Goal: Information Seeking & Learning: Learn about a topic

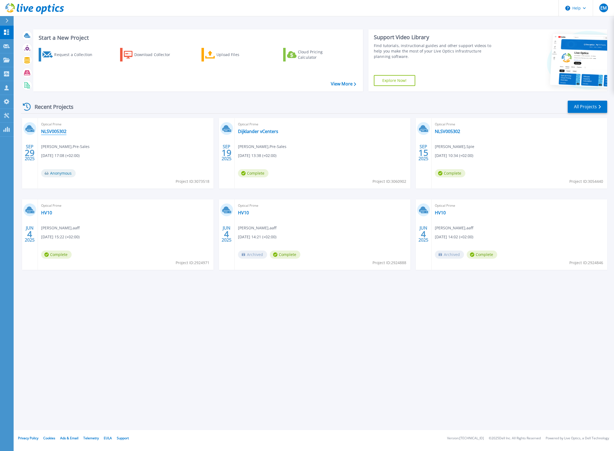
click at [48, 131] on link "NLSV005302" at bounding box center [53, 131] width 25 height 5
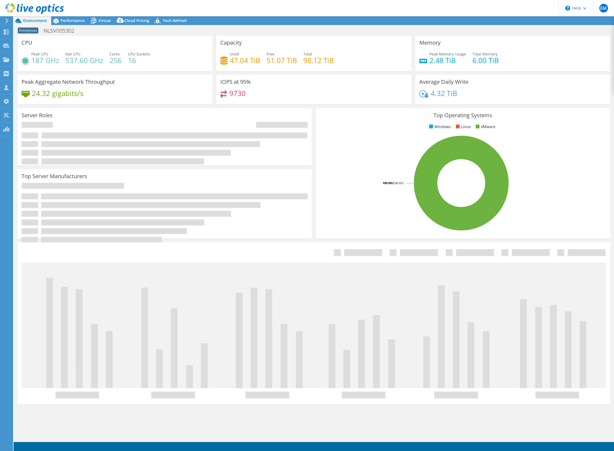
select select "USD"
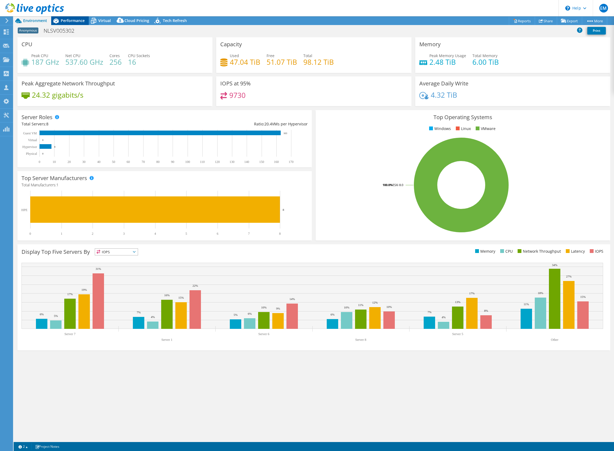
click at [75, 21] on span "Performance" at bounding box center [73, 20] width 24 height 5
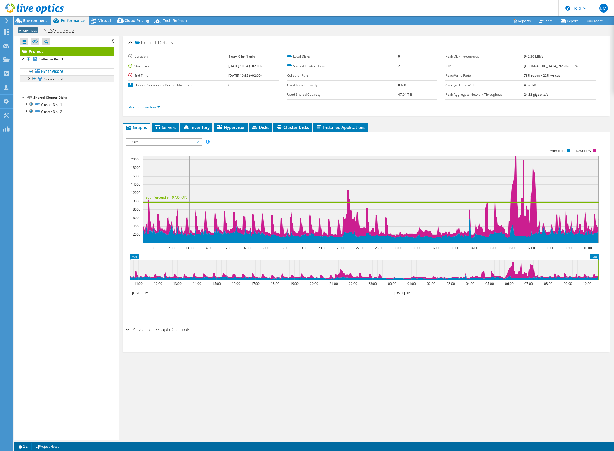
click at [50, 79] on span "Server Cluster 1" at bounding box center [56, 79] width 24 height 5
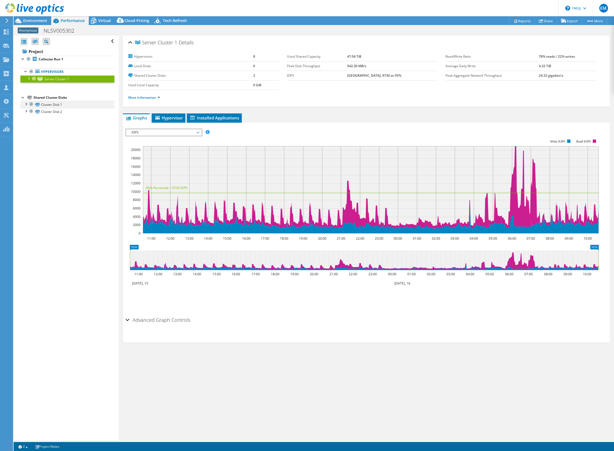
click at [26, 104] on div at bounding box center [25, 103] width 5 height 5
click at [24, 169] on div at bounding box center [25, 167] width 5 height 5
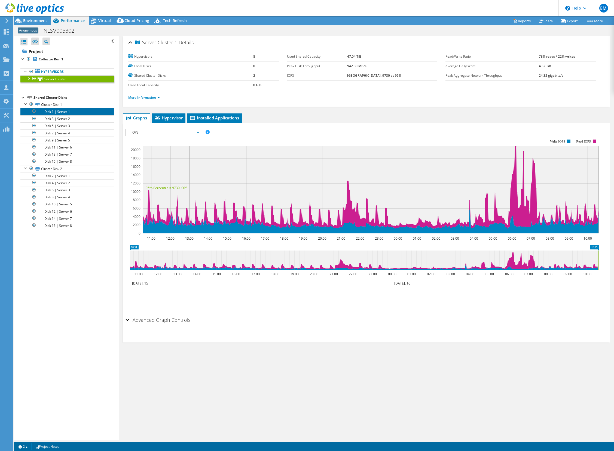
click at [60, 110] on link "Disk 1 | Server 1" at bounding box center [67, 111] width 94 height 7
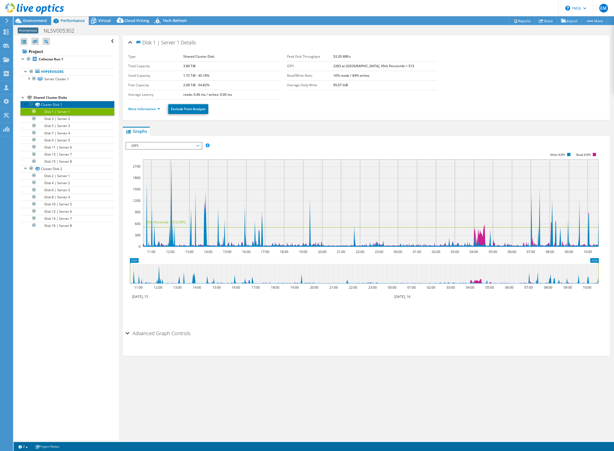
click at [52, 104] on link "Cluster Disk 1" at bounding box center [67, 104] width 94 height 7
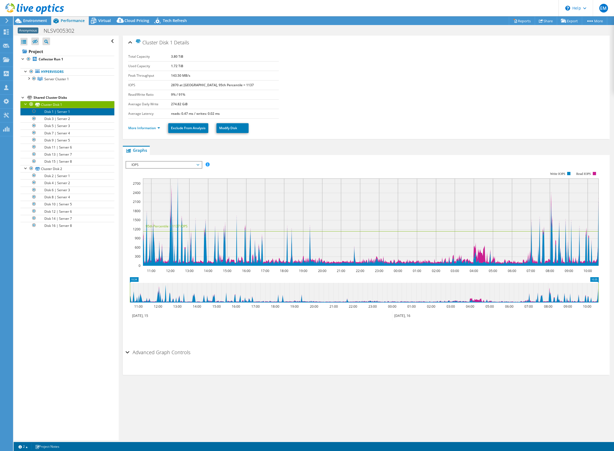
click at [62, 111] on link "Disk 1 | Server 1" at bounding box center [67, 111] width 94 height 7
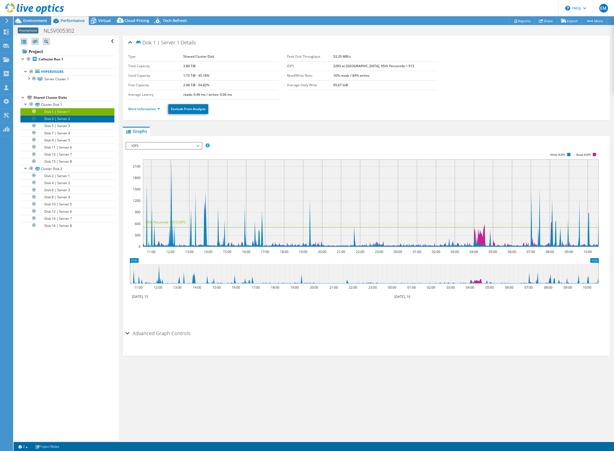
click at [61, 118] on link "Disk 3 | Server 2" at bounding box center [67, 118] width 94 height 7
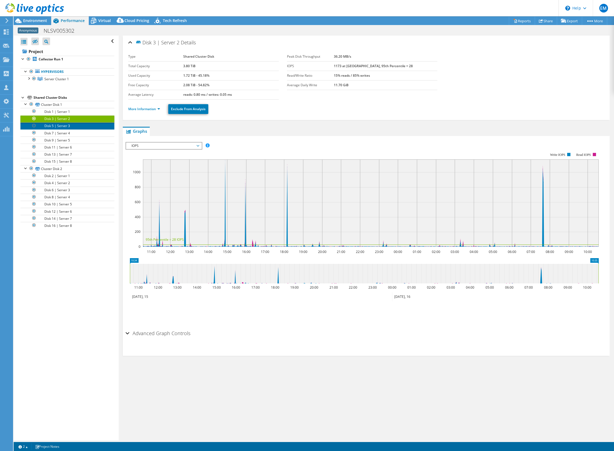
click at [60, 128] on link "Disk 5 | Server 3" at bounding box center [67, 125] width 94 height 7
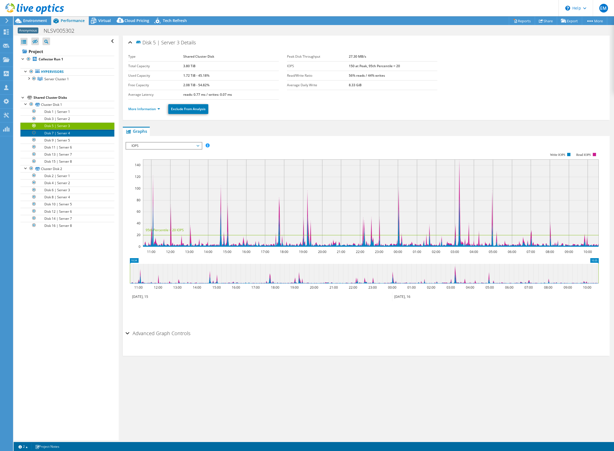
click at [60, 132] on link "Disk 7 | Server 4" at bounding box center [67, 133] width 94 height 7
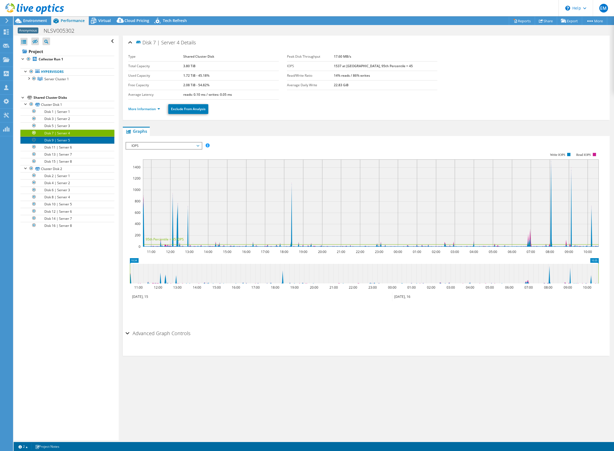
click at [60, 140] on link "Disk 9 | Server 5" at bounding box center [67, 140] width 94 height 7
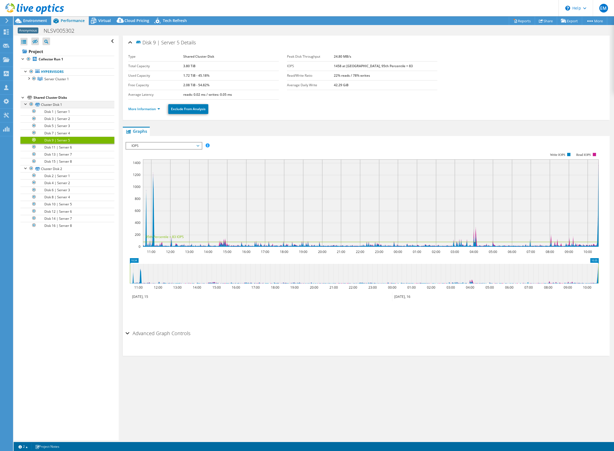
click at [25, 104] on div at bounding box center [25, 103] width 5 height 5
click at [24, 113] on div at bounding box center [25, 110] width 5 height 5
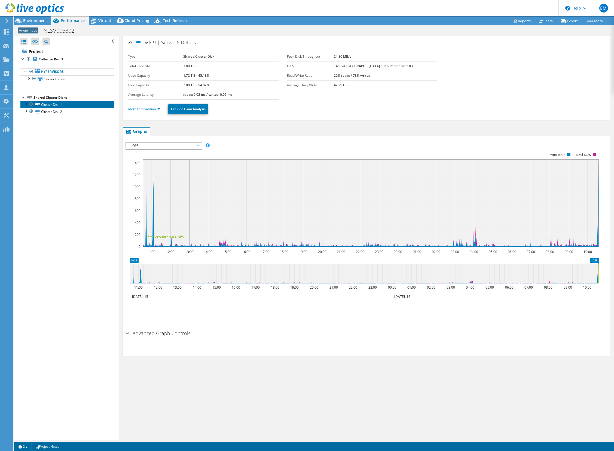
click at [49, 105] on link "Cluster Disk 1" at bounding box center [67, 104] width 94 height 7
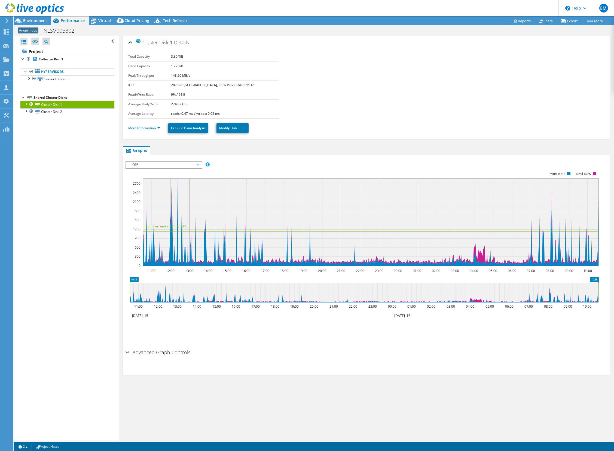
click at [199, 164] on span "IOPS" at bounding box center [163, 165] width 75 height 7
click at [256, 152] on ul "Graphs Servers Inventory Hypervisor Disks Cluster Disks Installed Applications" at bounding box center [366, 150] width 487 height 9
click at [49, 113] on link "Cluster Disk 2" at bounding box center [67, 111] width 94 height 7
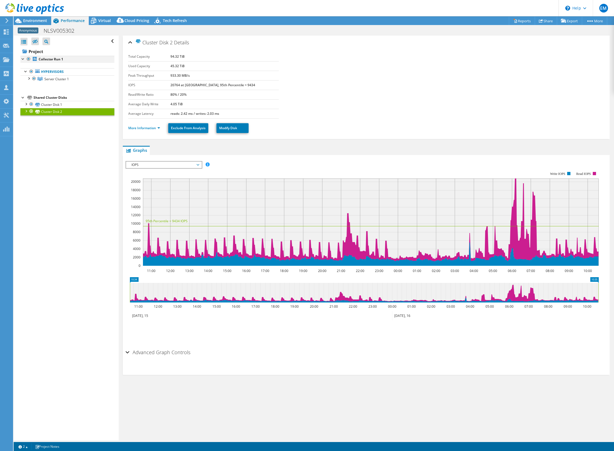
click at [21, 59] on div at bounding box center [22, 58] width 5 height 5
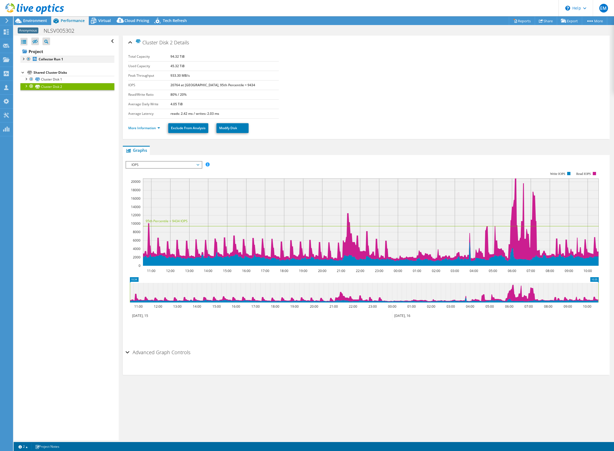
click at [21, 59] on div at bounding box center [22, 58] width 5 height 5
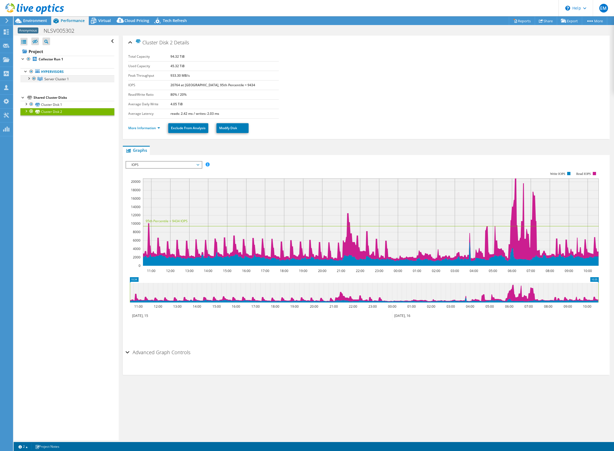
click at [29, 78] on div at bounding box center [28, 77] width 5 height 5
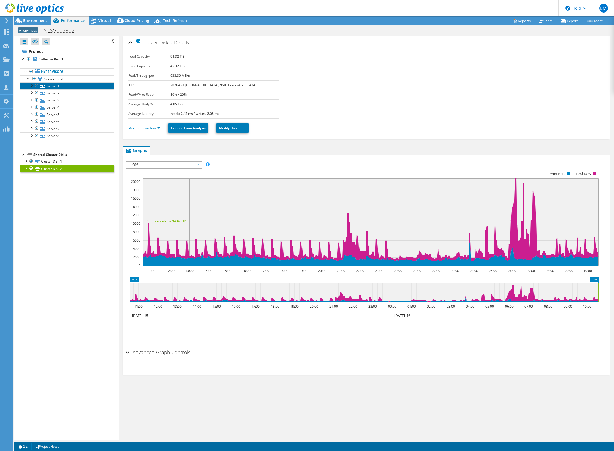
click at [49, 86] on link "Server 1" at bounding box center [67, 85] width 94 height 7
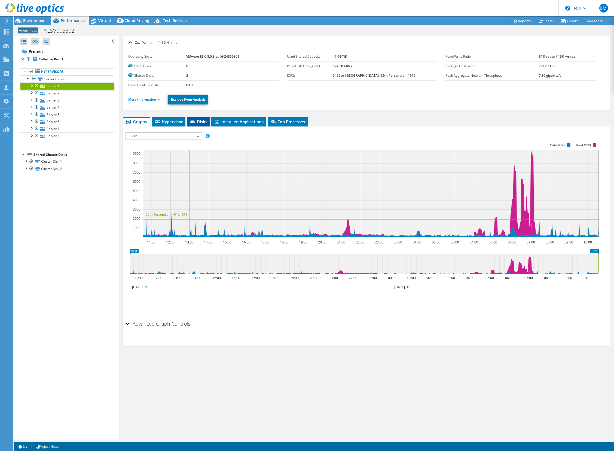
click at [204, 122] on span "Disks" at bounding box center [198, 121] width 18 height 5
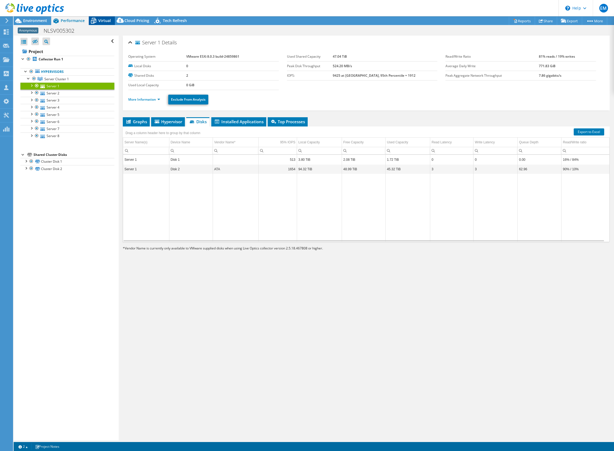
click at [100, 21] on span "Virtual" at bounding box center [104, 20] width 13 height 5
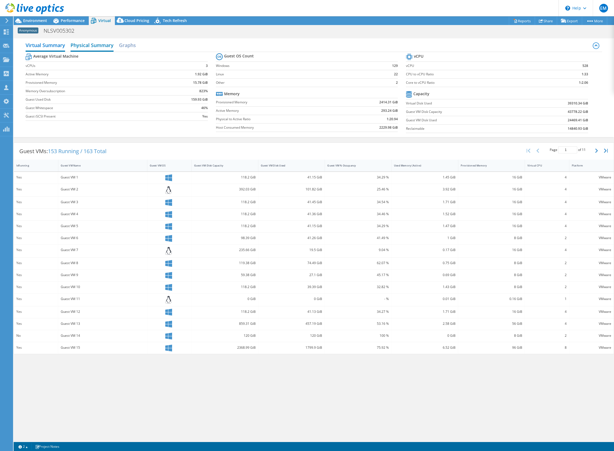
click at [96, 48] on h2 "Physical Summary" at bounding box center [91, 46] width 43 height 12
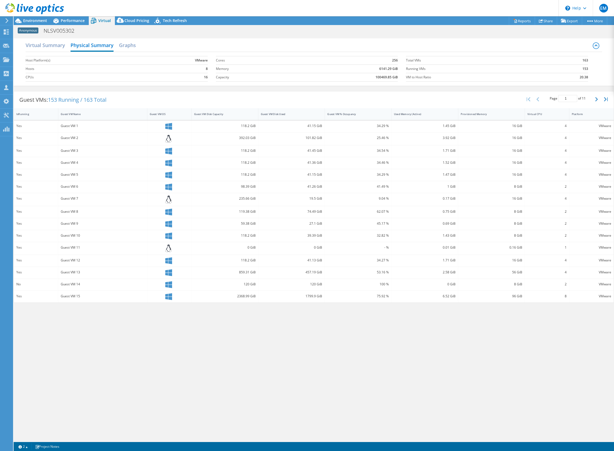
click at [596, 46] on icon at bounding box center [595, 45] width 7 height 7
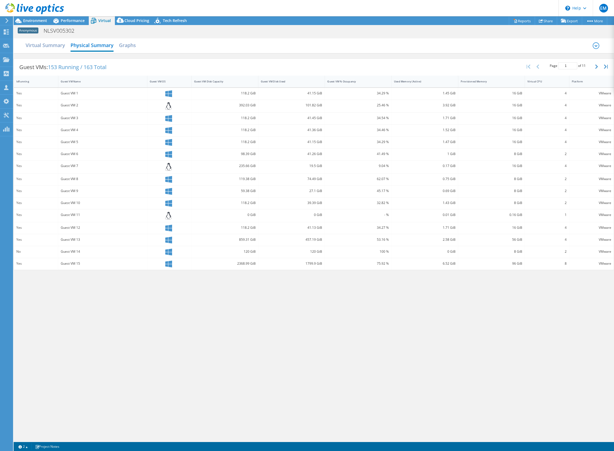
click at [596, 47] on icon at bounding box center [595, 46] width 3 height 2
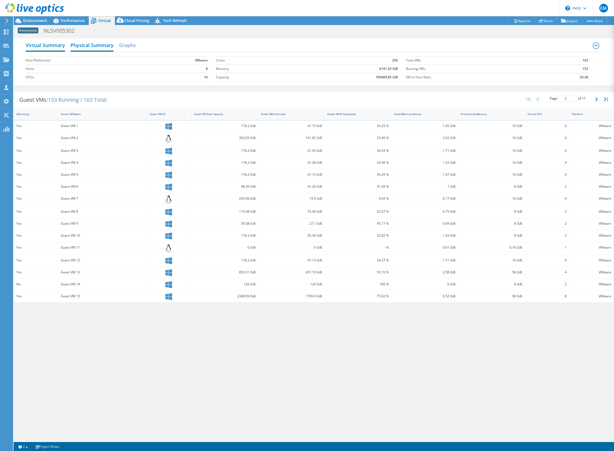
click at [32, 47] on h2 "Virtual Summary" at bounding box center [45, 46] width 39 height 12
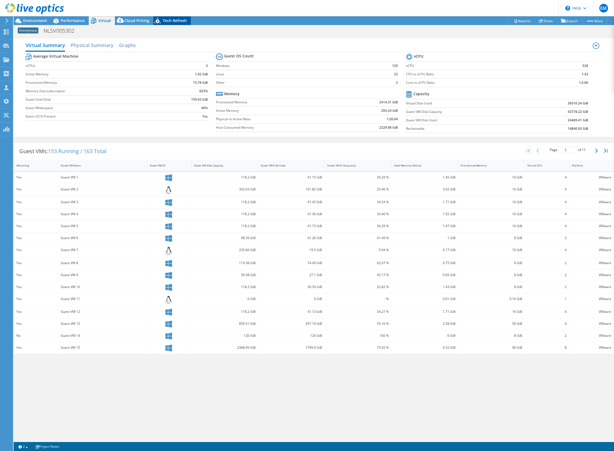
click at [172, 19] on span "Tech Refresh" at bounding box center [175, 20] width 24 height 5
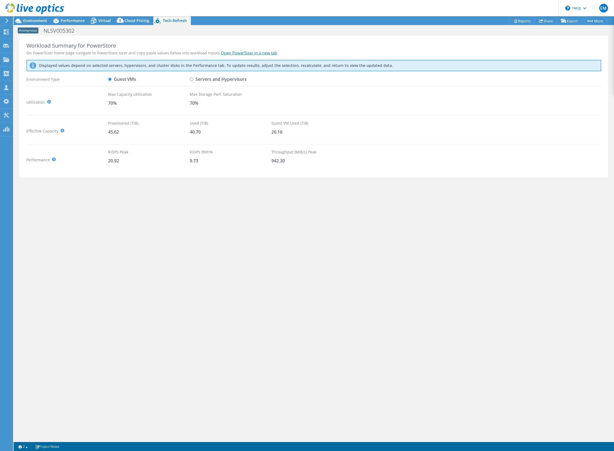
click at [201, 68] on p "Displayed values depend on selected servers, hypervisors, and cluster disks in …" at bounding box center [168, 65] width 259 height 5
click at [72, 19] on span "Performance" at bounding box center [73, 20] width 24 height 5
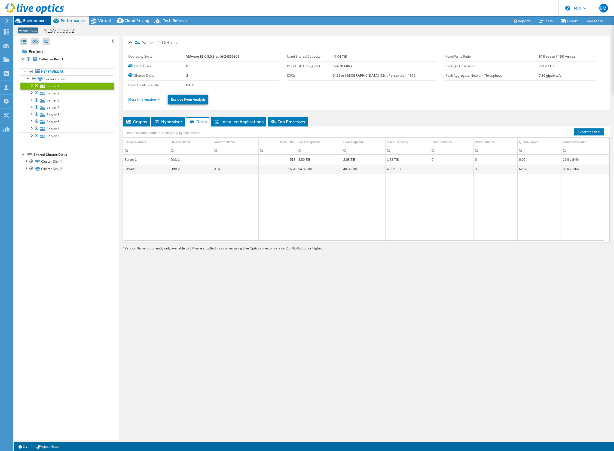
click at [41, 20] on span "Environment" at bounding box center [35, 20] width 24 height 5
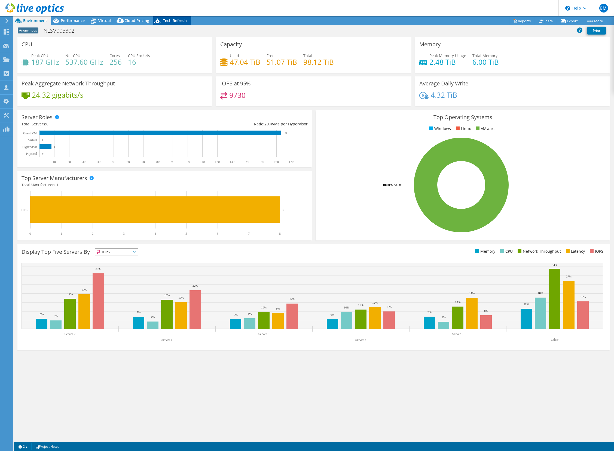
click at [169, 20] on span "Tech Refresh" at bounding box center [175, 20] width 24 height 5
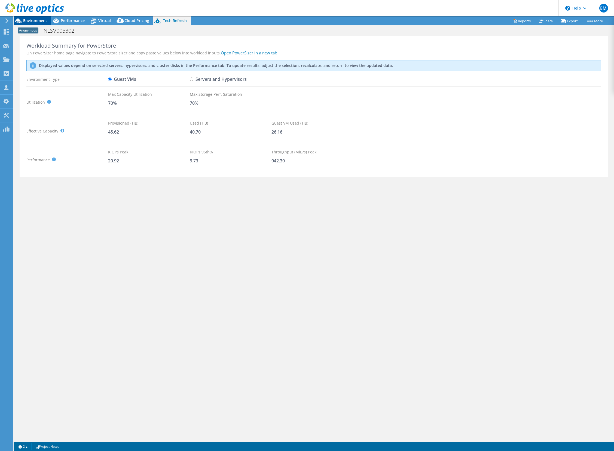
click at [39, 21] on span "Environment" at bounding box center [35, 20] width 24 height 5
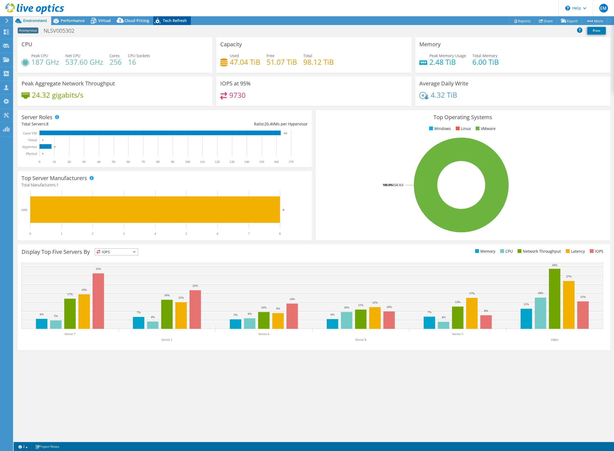
click at [166, 22] on span "Tech Refresh" at bounding box center [175, 20] width 24 height 5
